Goal: Task Accomplishment & Management: Manage account settings

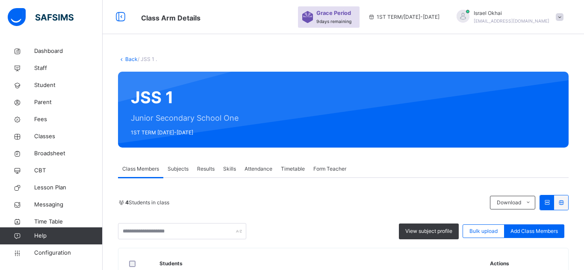
click at [131, 56] on link "Back" at bounding box center [131, 59] width 12 height 6
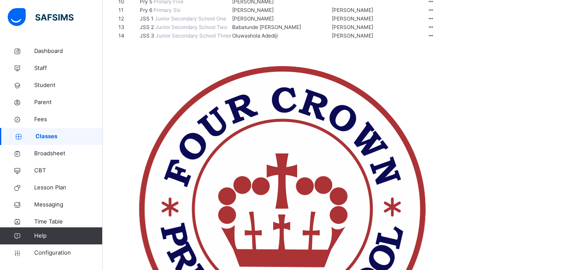
scroll to position [217, 0]
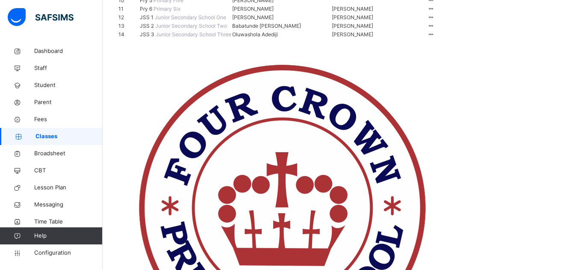
click at [192, 38] on span "Junior Secondary School Three" at bounding box center [193, 34] width 76 height 6
click at [155, 38] on span "JSS 3" at bounding box center [148, 34] width 16 height 6
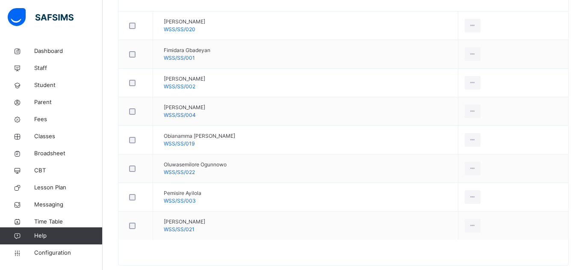
scroll to position [269, 0]
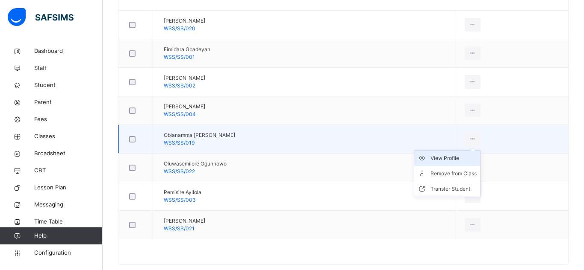
click at [450, 162] on div "View Profile" at bounding box center [453, 158] width 46 height 9
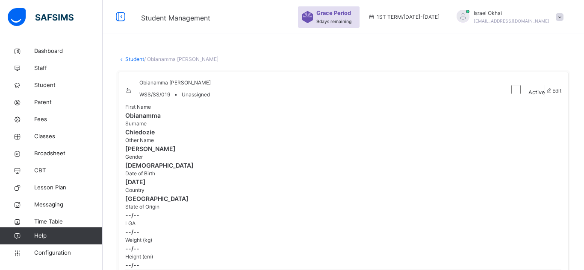
click at [552, 94] on span "Edit" at bounding box center [556, 91] width 9 height 6
select select "**"
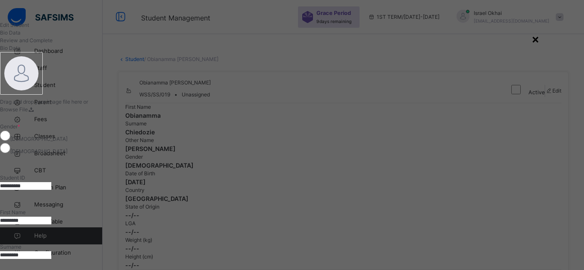
click at [539, 39] on div "×" at bounding box center [535, 39] width 8 height 18
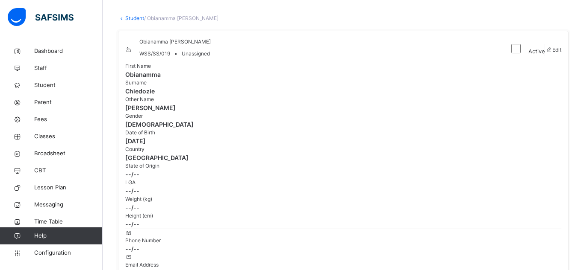
scroll to position [36, 0]
